Goal: Transaction & Acquisition: Purchase product/service

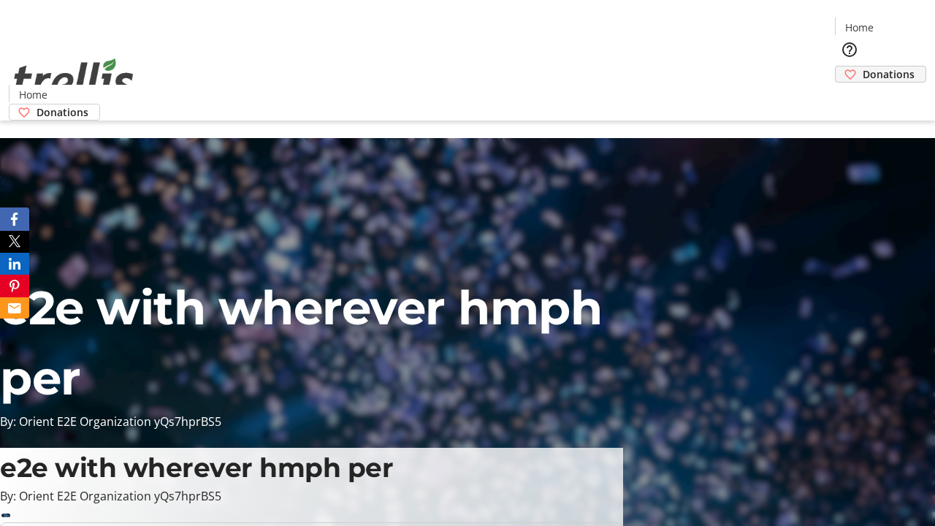
click at [863, 66] on span "Donations" at bounding box center [889, 73] width 52 height 15
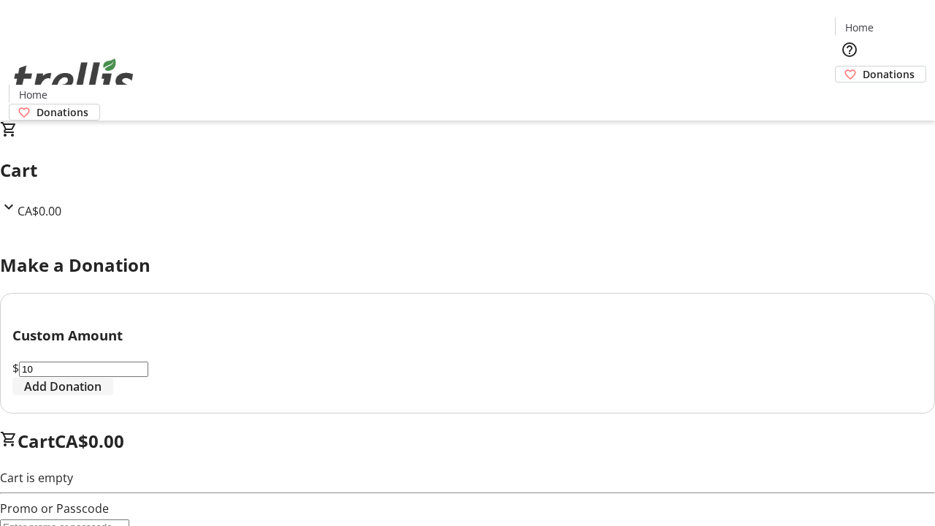
click at [102, 395] on span "Add Donation" at bounding box center [62, 387] width 77 height 18
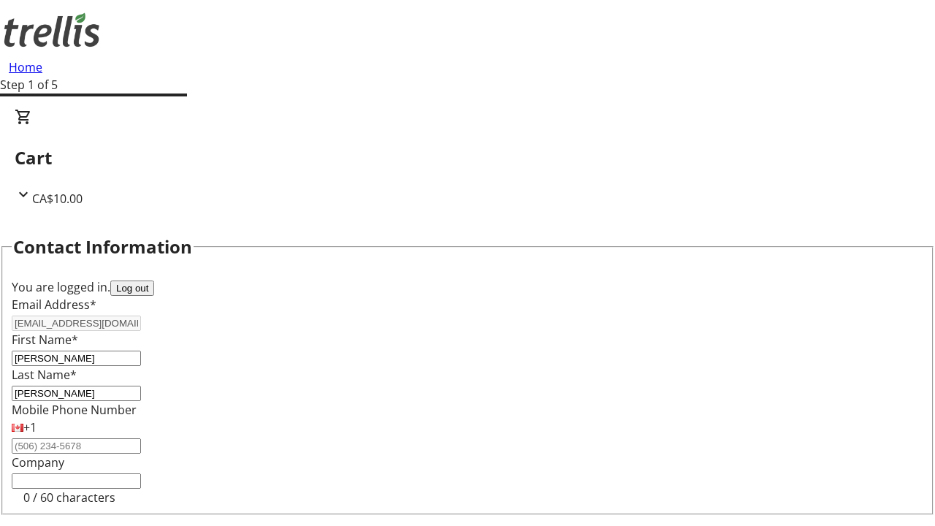
select select "CA"
select select "BC"
type input "Kelowna"
type input "V1Y 0C2"
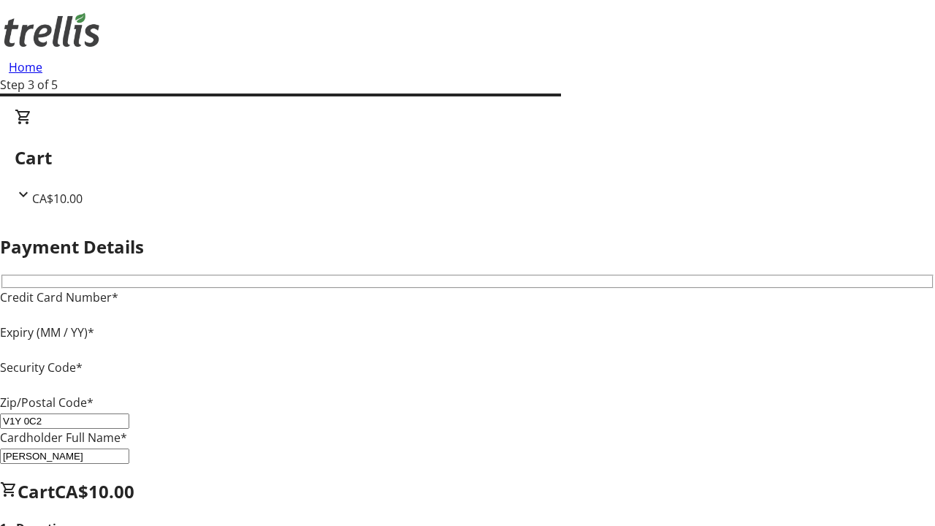
type input "V1Y 0C2"
